Goal: Check status: Check status

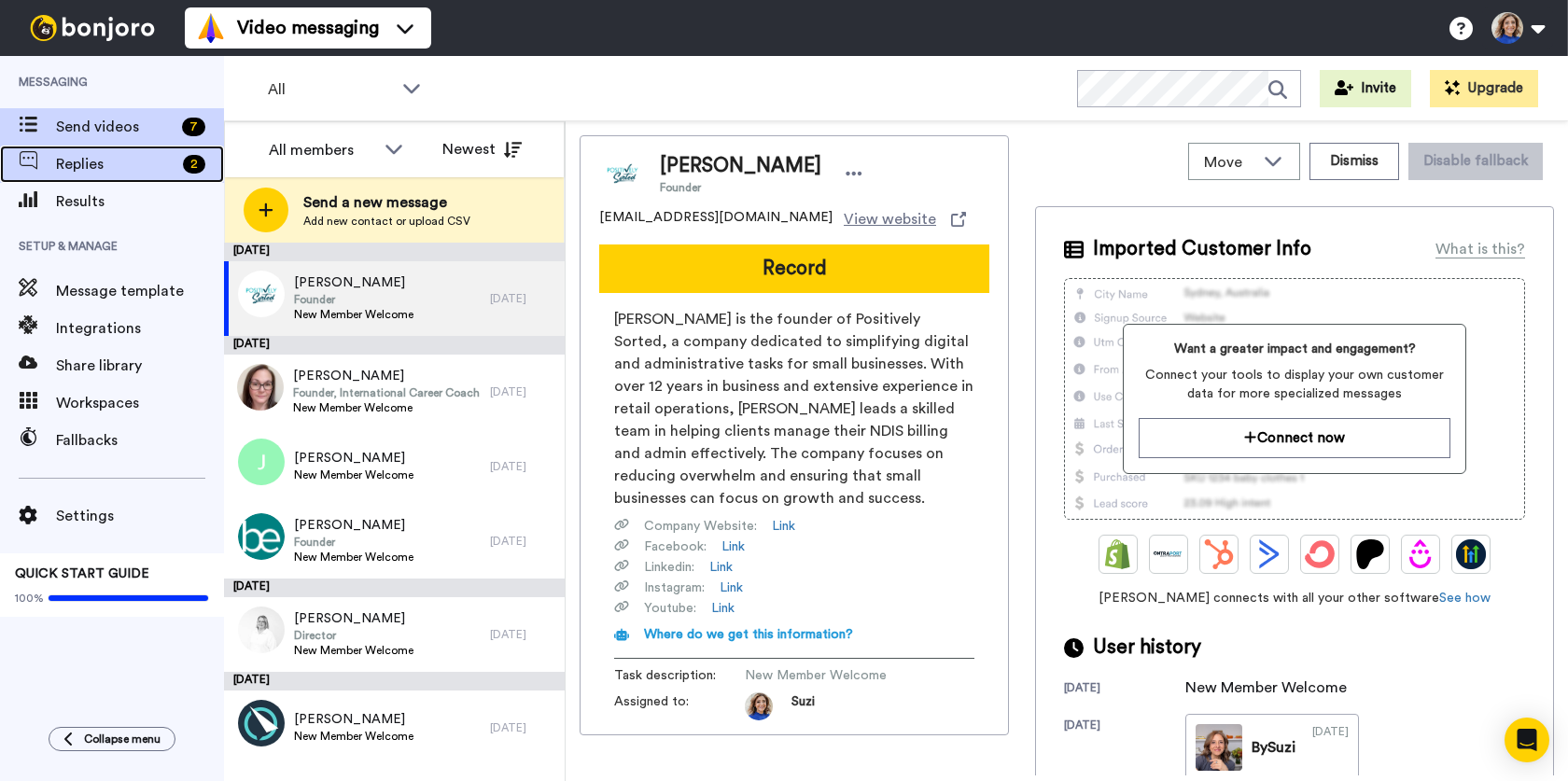
click at [169, 166] on span "Replies" at bounding box center [116, 164] width 120 height 23
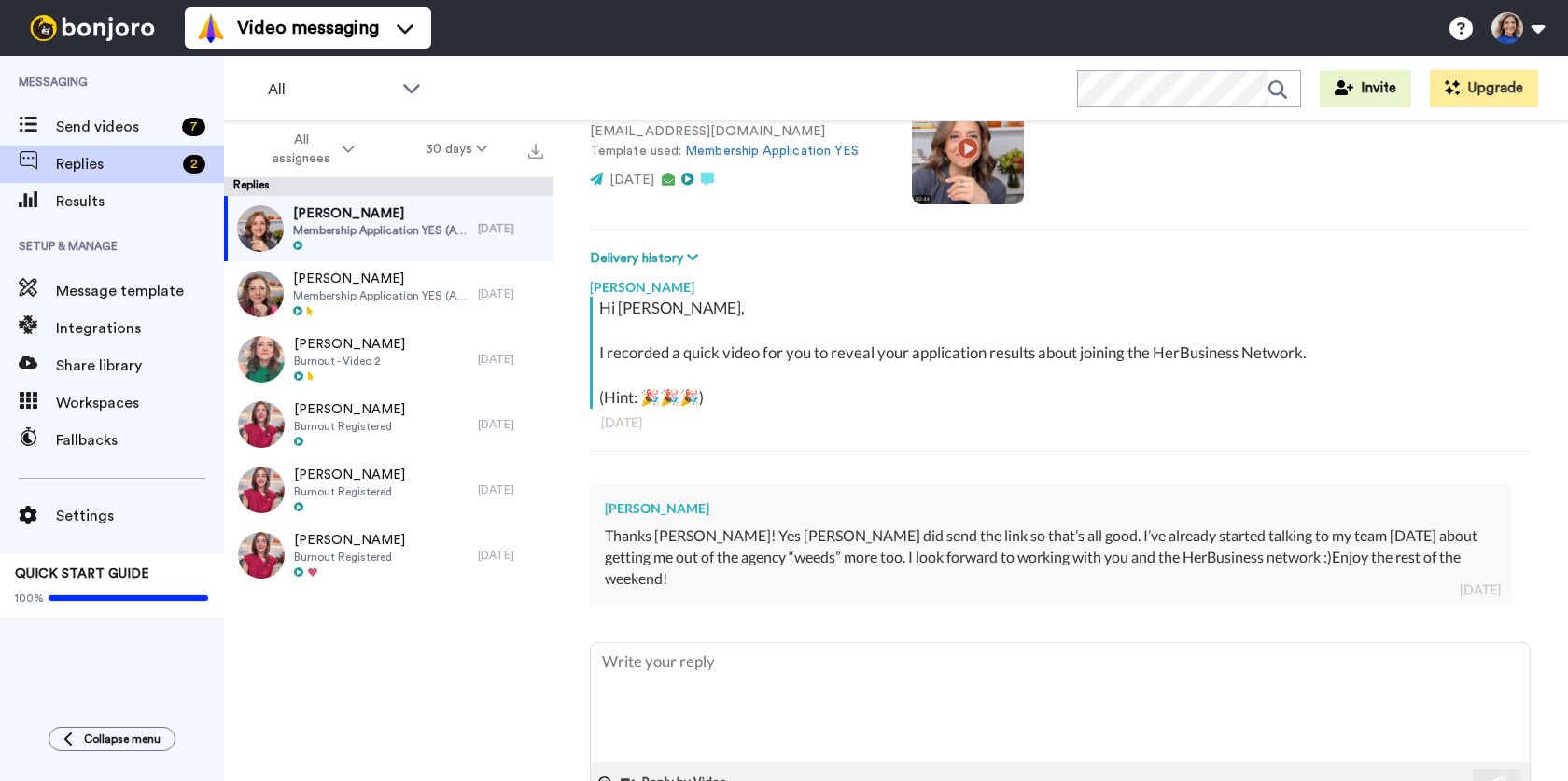
scroll to position [205, 0]
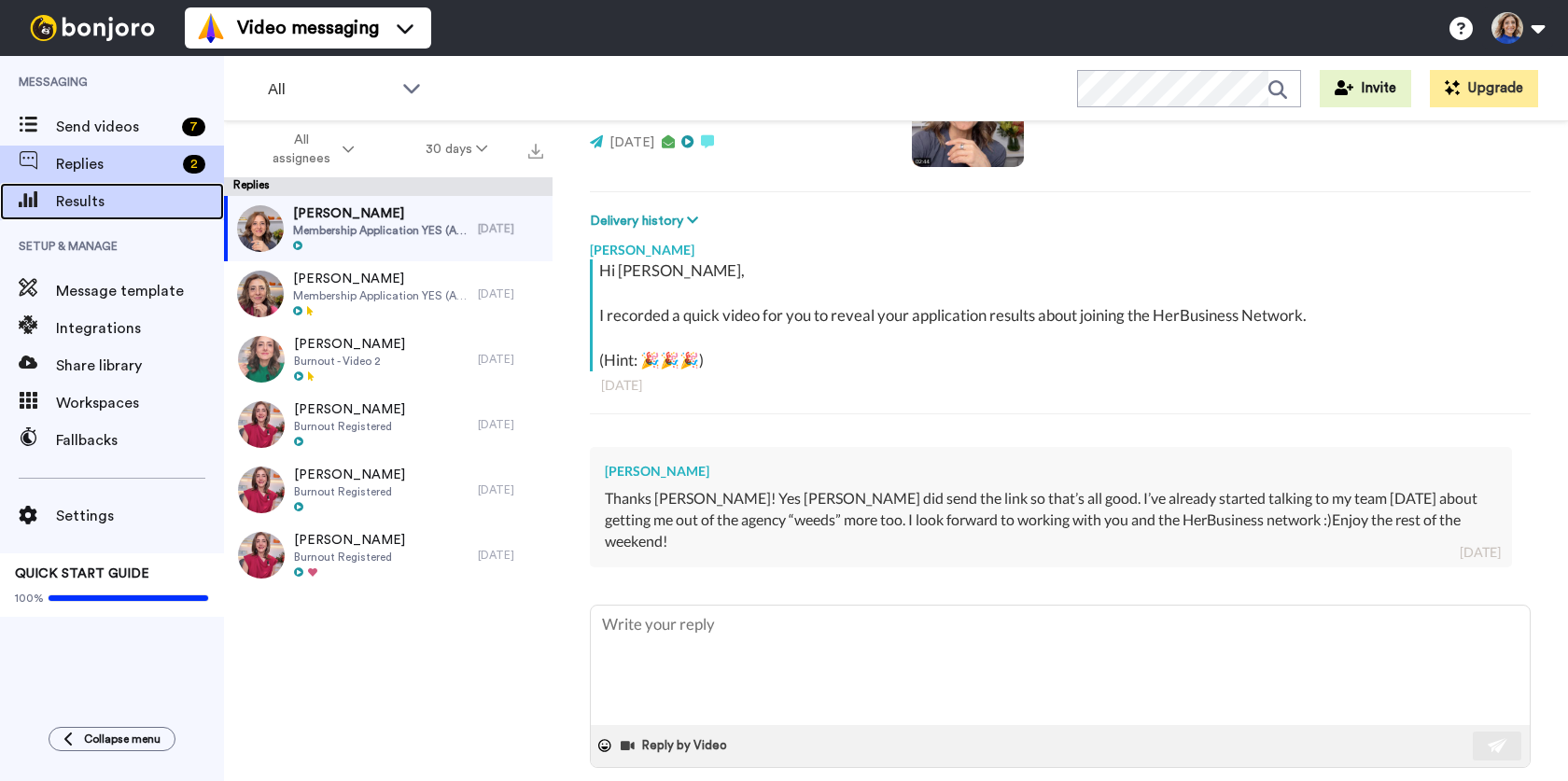
click at [129, 196] on span "Results" at bounding box center [140, 201] width 168 height 23
